Goal: Task Accomplishment & Management: Use online tool/utility

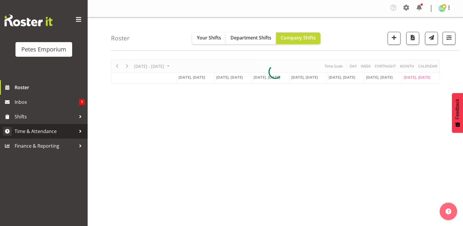
click at [51, 130] on span "Time & Attendance" at bounding box center [45, 131] width 61 height 9
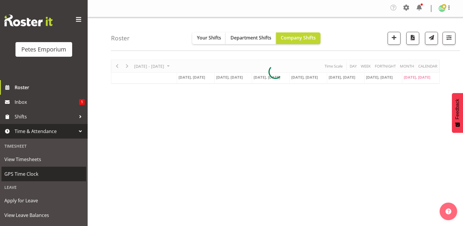
click at [35, 174] on span "GPS Time Clock" at bounding box center [43, 173] width 79 height 9
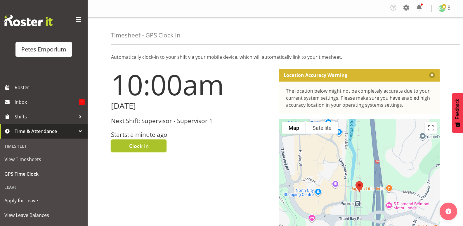
click at [146, 146] on span "Clock In" at bounding box center [139, 146] width 20 height 8
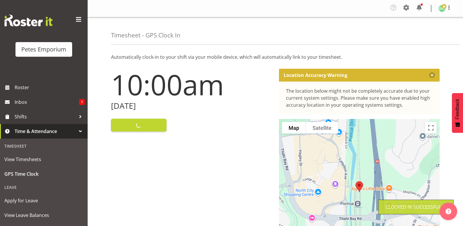
click at [443, 9] on img at bounding box center [442, 8] width 7 height 7
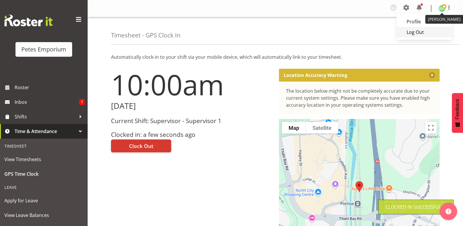
click at [415, 34] on link "Log Out" at bounding box center [425, 32] width 56 height 11
